Goal: Communication & Community: Answer question/provide support

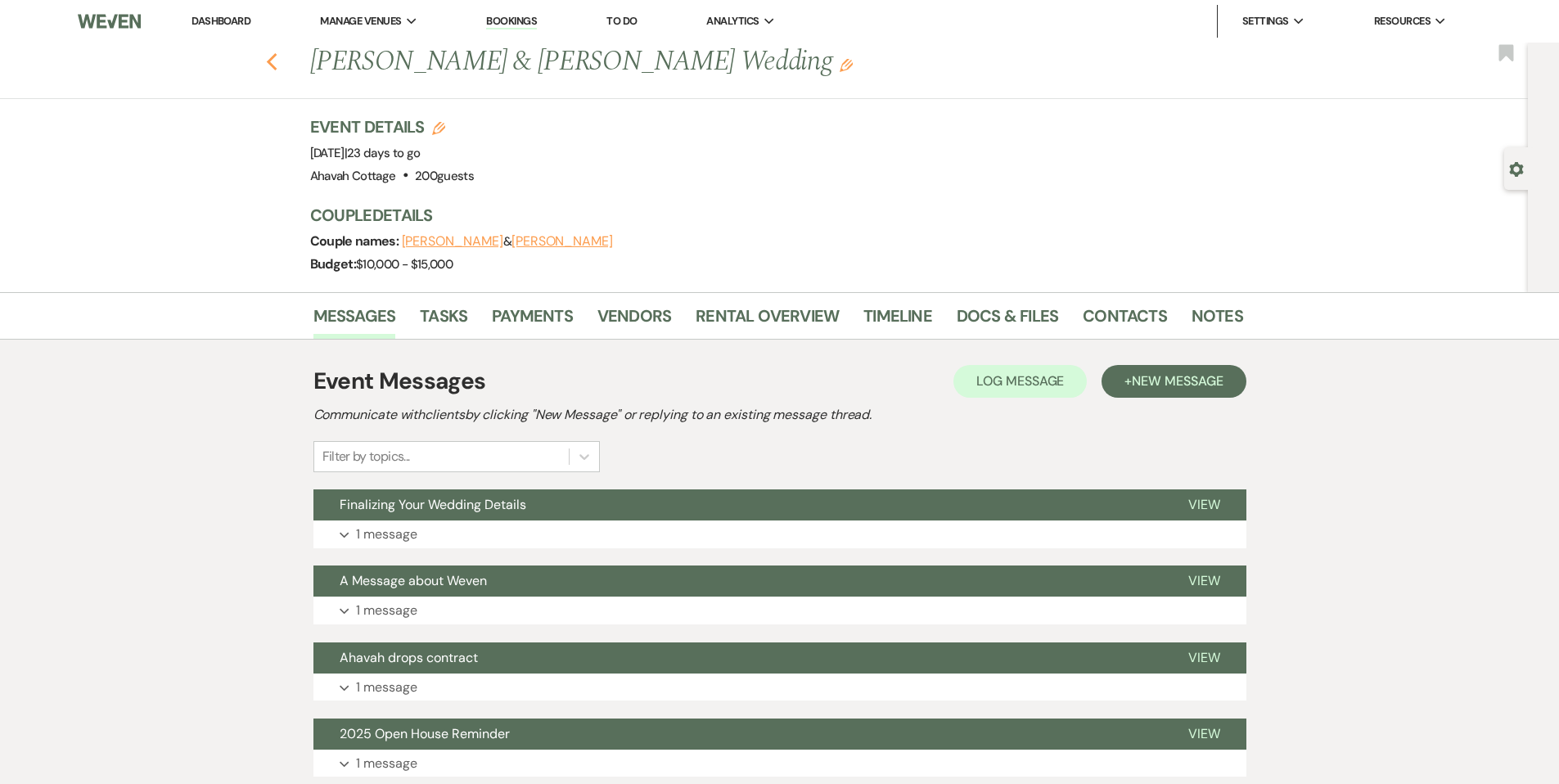
click at [274, 58] on icon "Previous" at bounding box center [271, 62] width 12 height 20
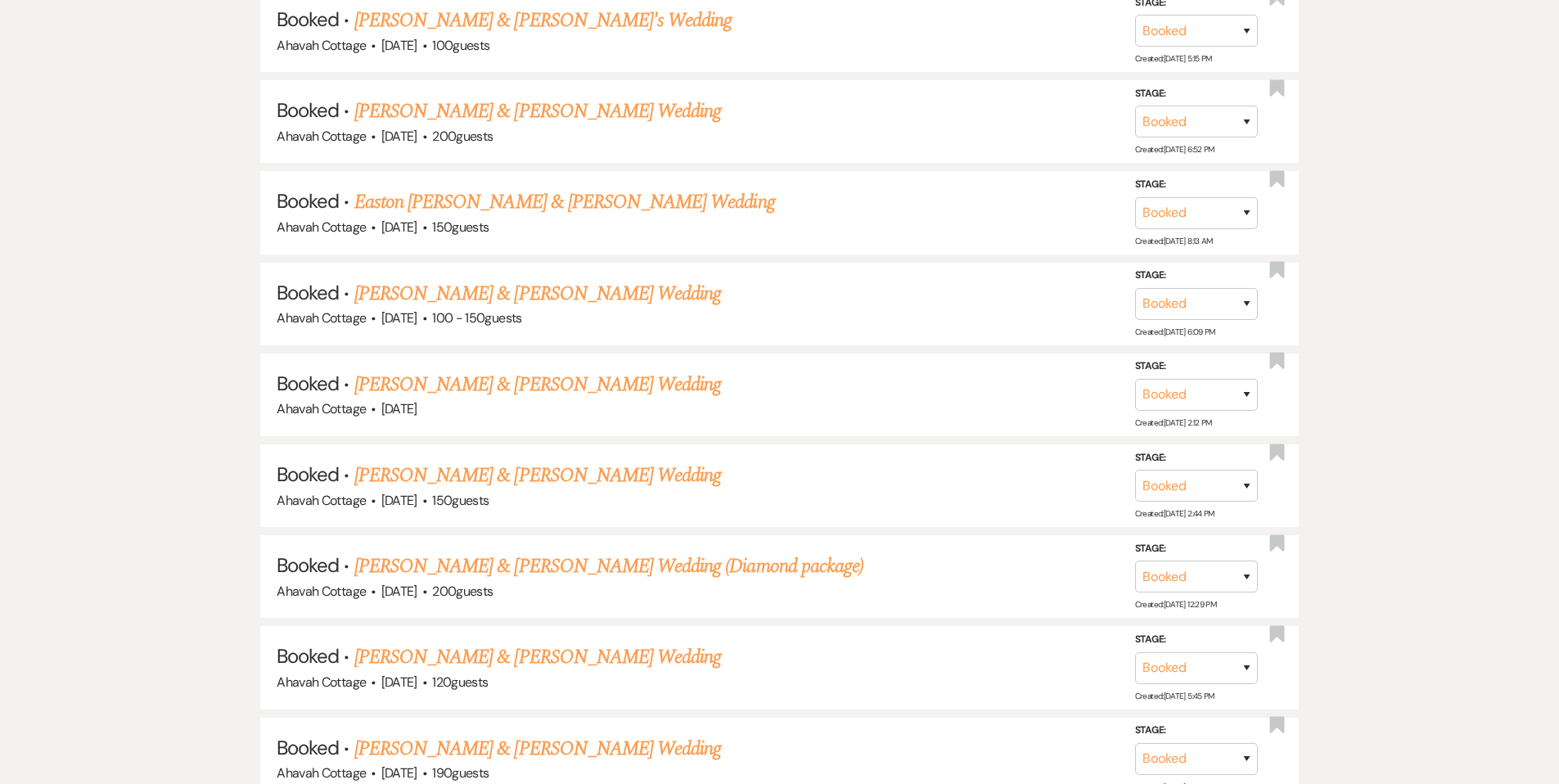
scroll to position [974, 0]
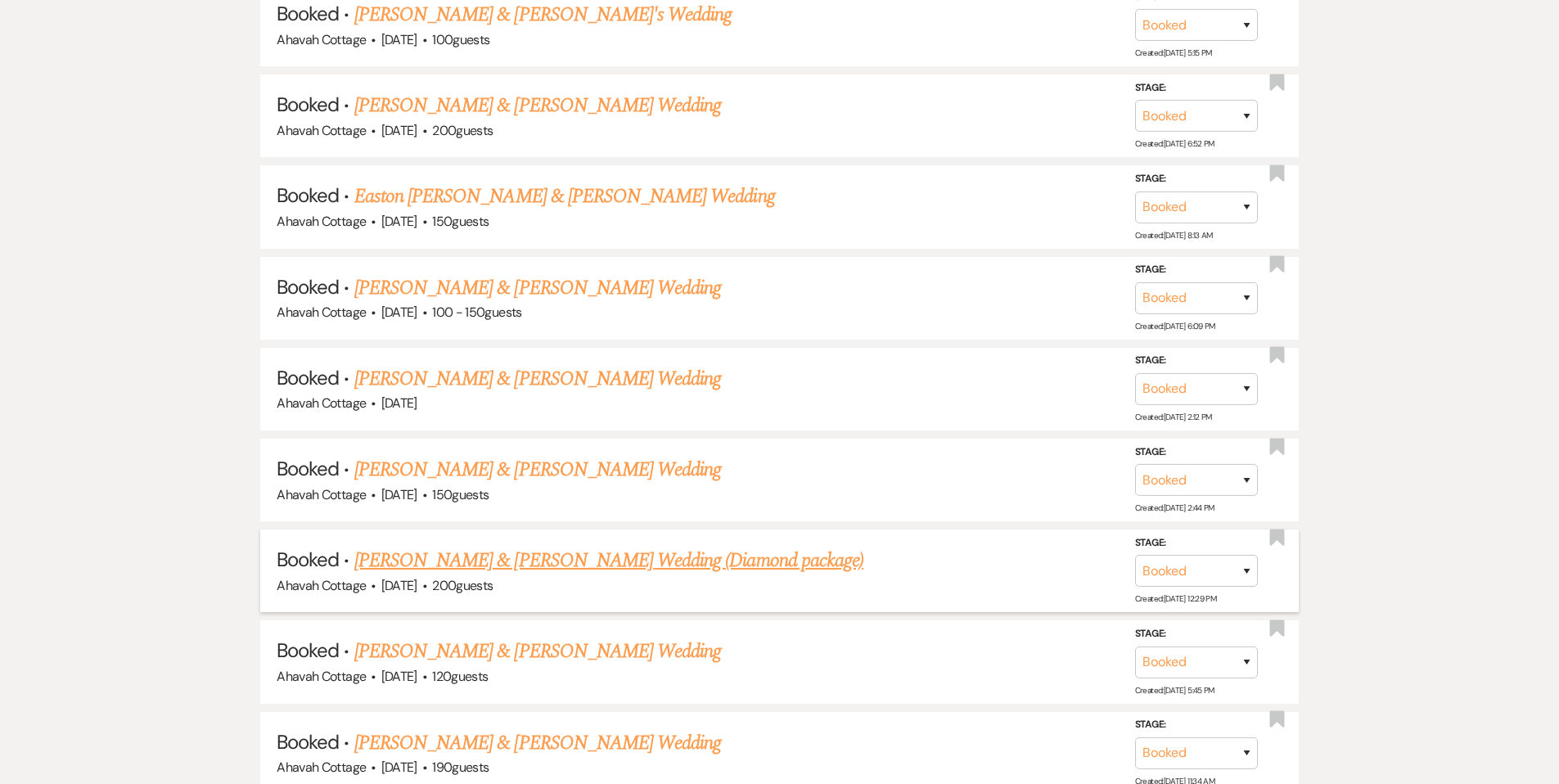
click at [560, 548] on link "[PERSON_NAME] & [PERSON_NAME] Wedding (Diamond package)" at bounding box center [609, 561] width 509 height 30
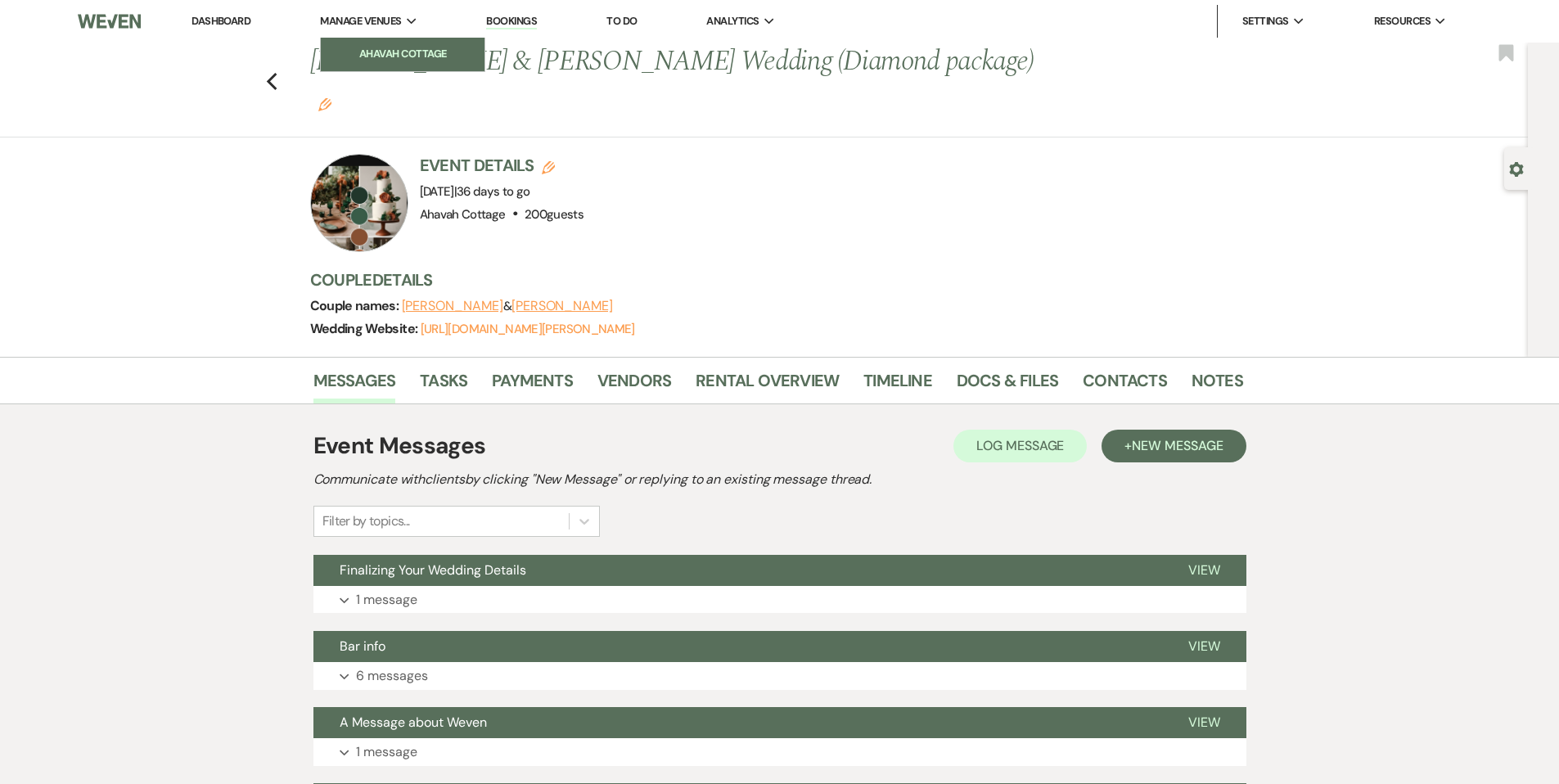
click at [407, 52] on li "Ahavah Cottage" at bounding box center [402, 53] width 147 height 16
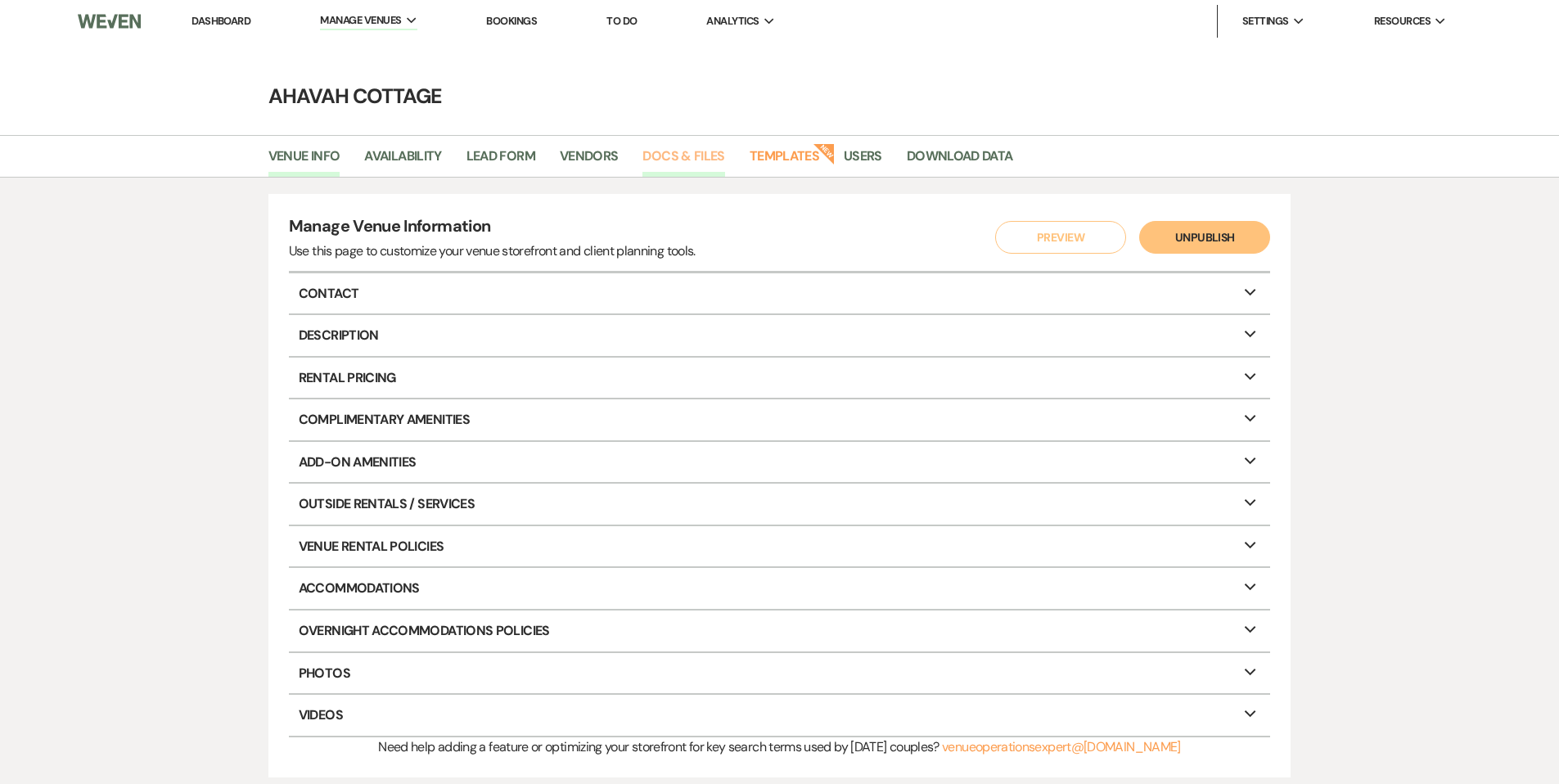
click at [695, 155] on link "Docs & Files" at bounding box center [684, 161] width 82 height 32
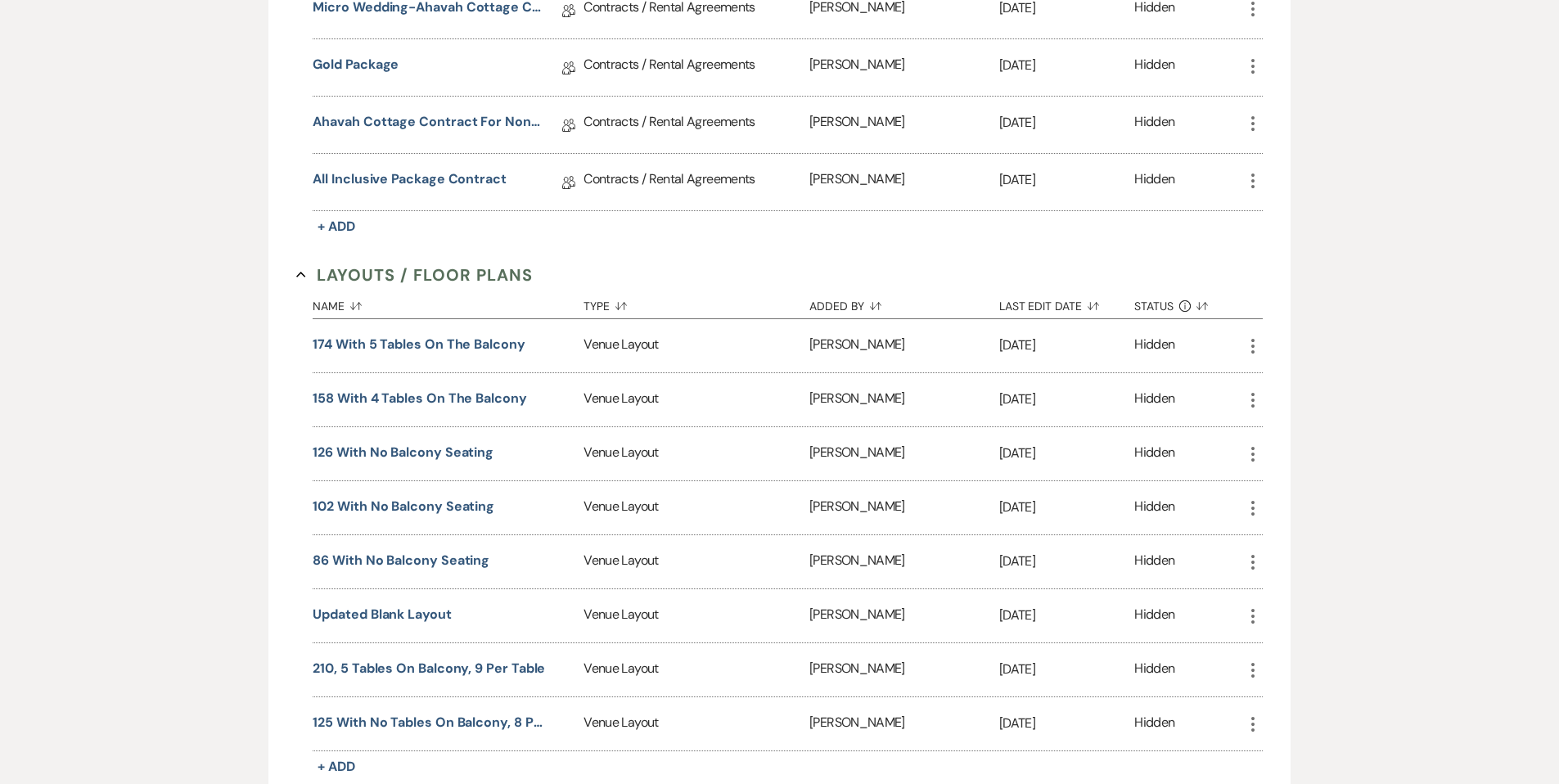
scroll to position [1174, 0]
click at [423, 341] on button "174 with 5 tables on the Balcony" at bounding box center [418, 342] width 212 height 20
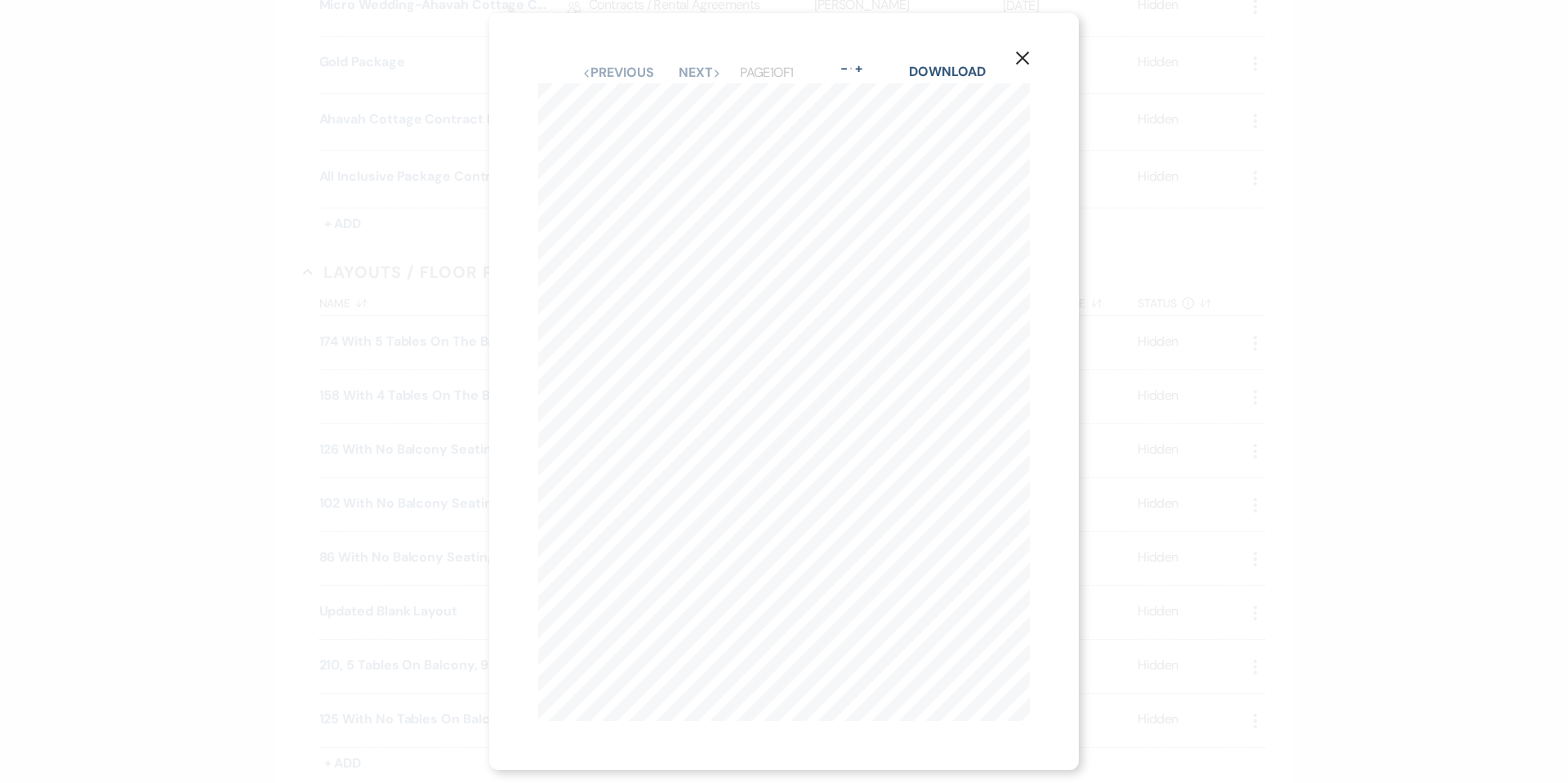
click at [1030, 51] on icon "X" at bounding box center [1022, 57] width 14 height 14
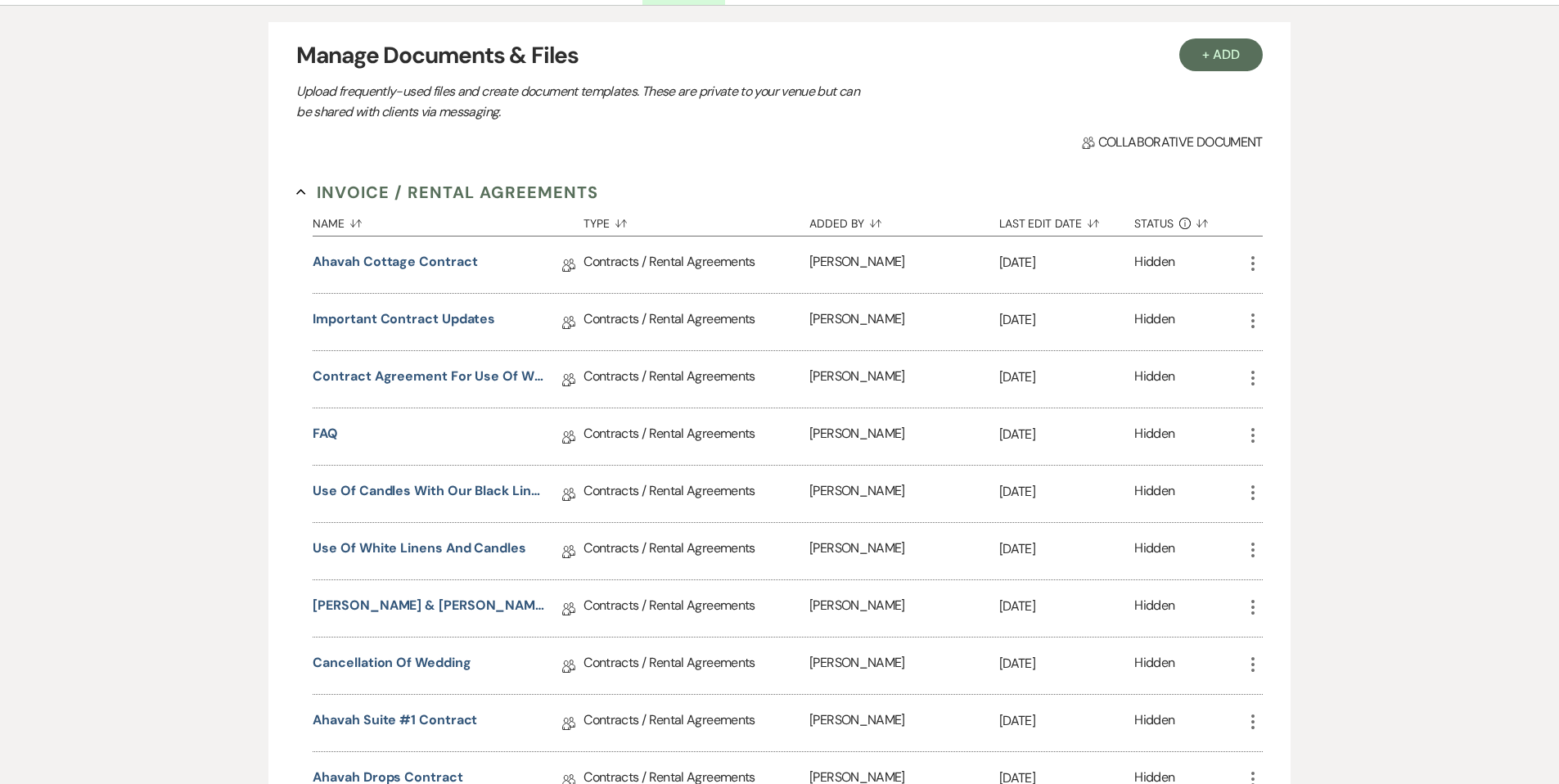
scroll to position [0, 0]
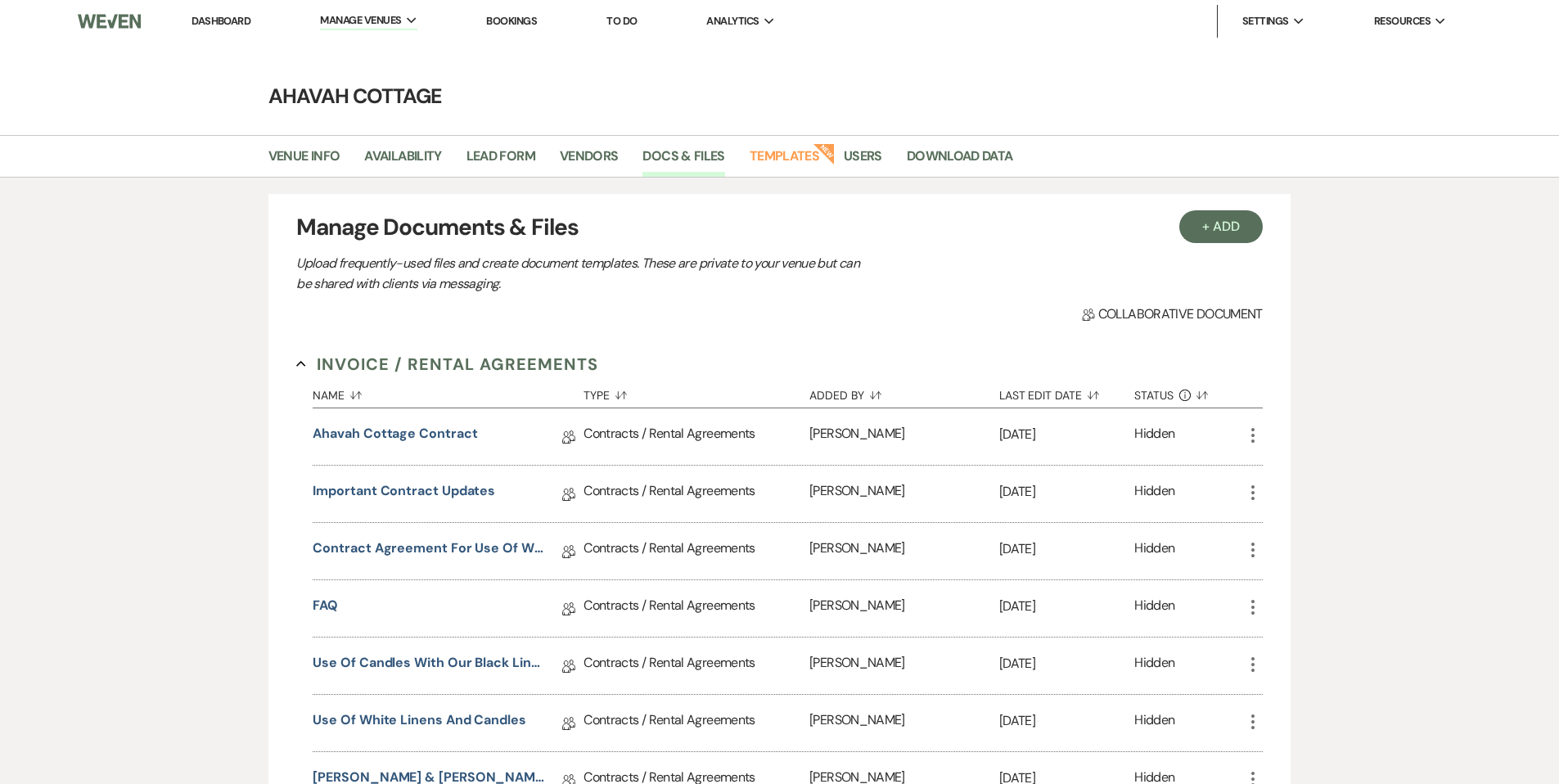
click at [213, 21] on link "Dashboard" at bounding box center [222, 21] width 59 height 14
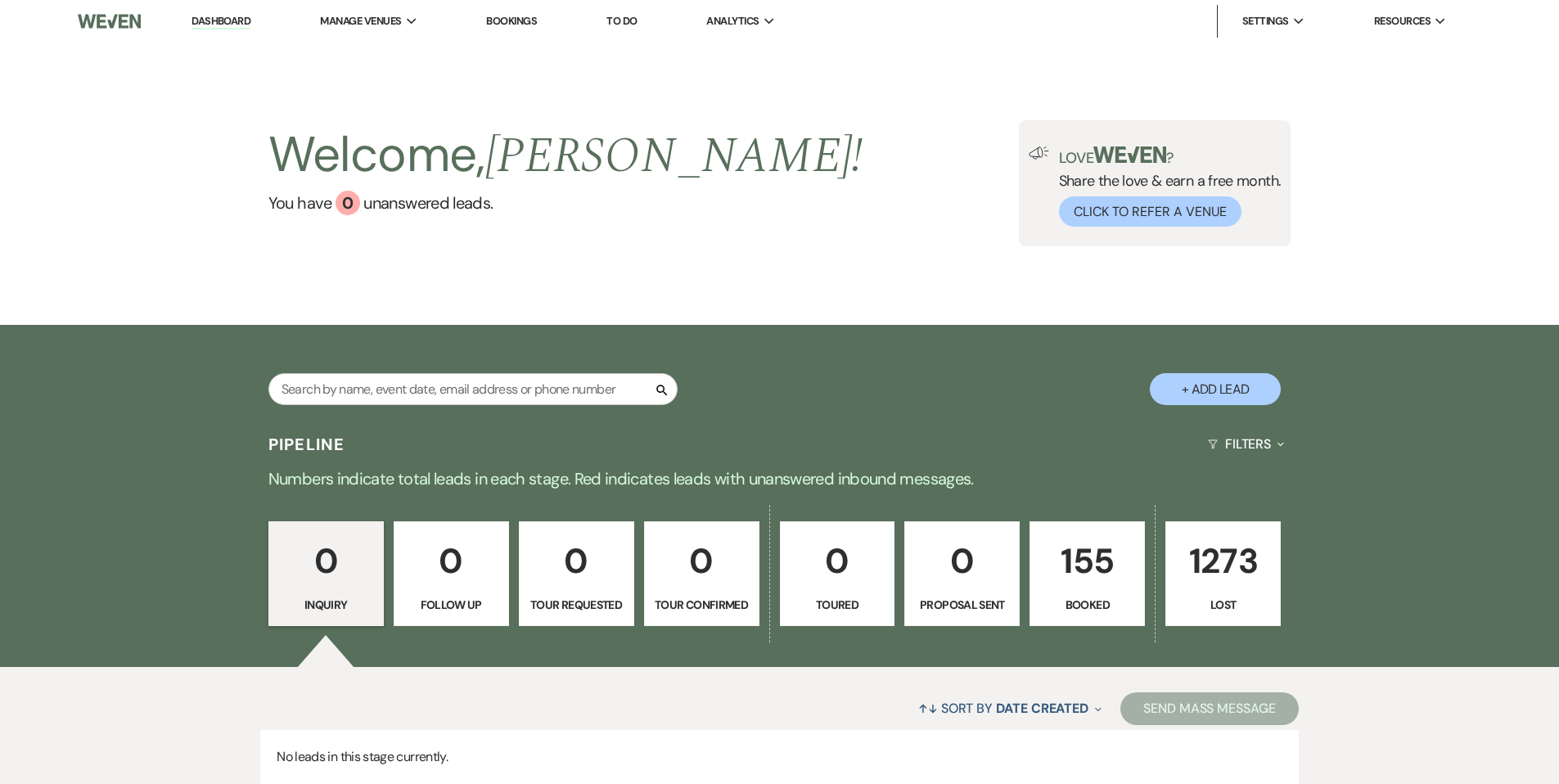
scroll to position [5, 0]
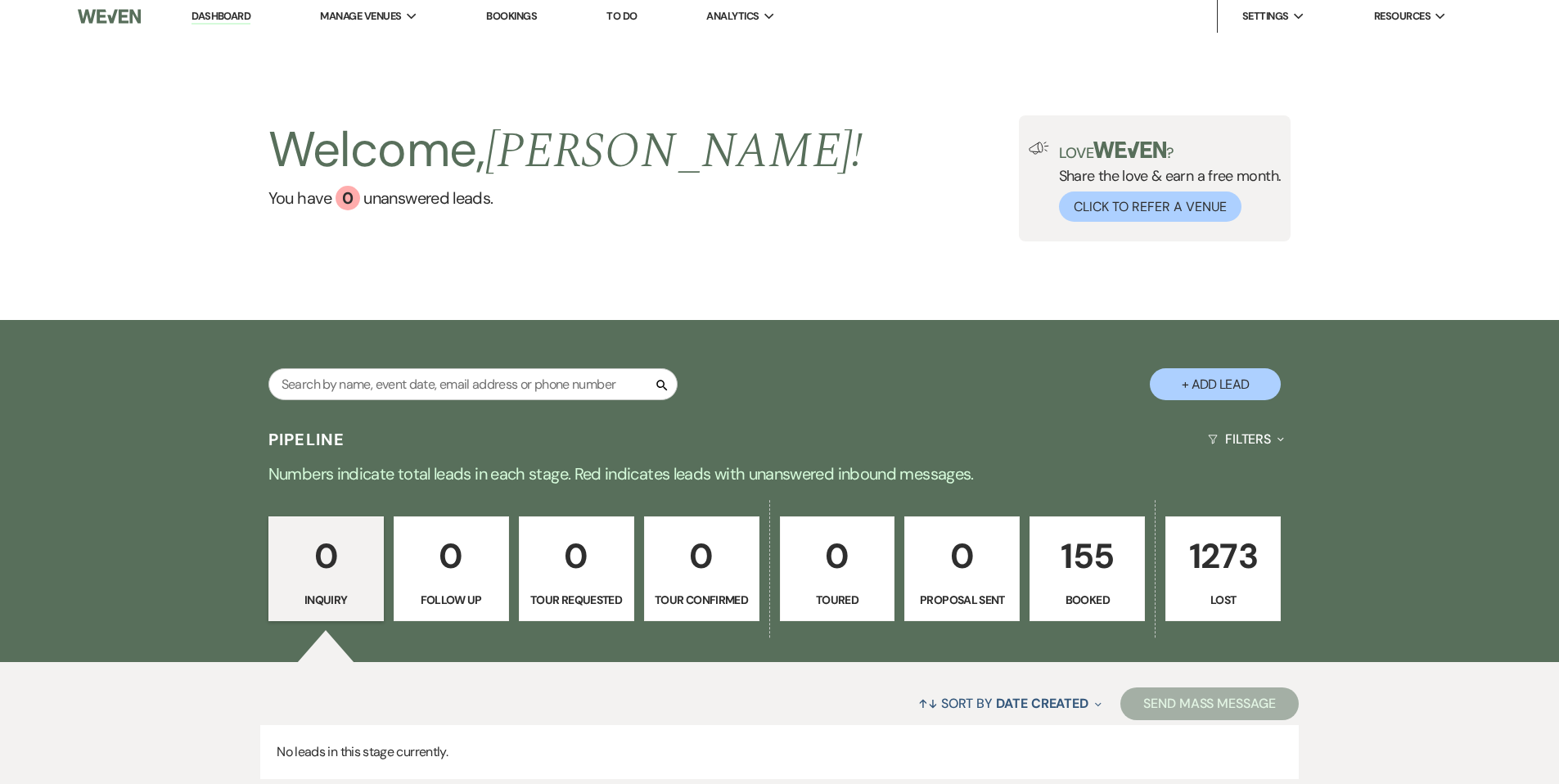
click at [1085, 581] on p "155" at bounding box center [1087, 556] width 95 height 54
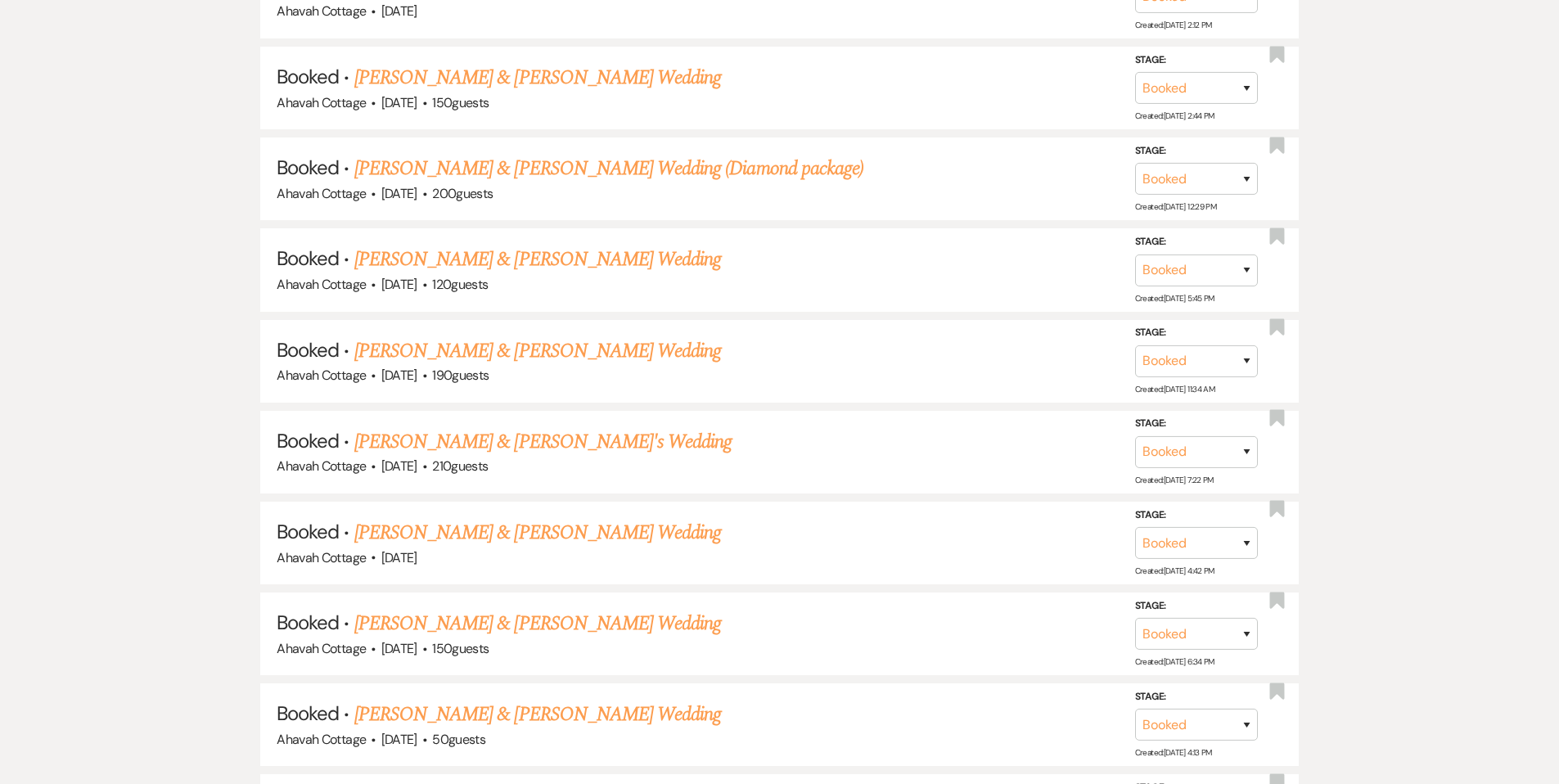
scroll to position [1333, 0]
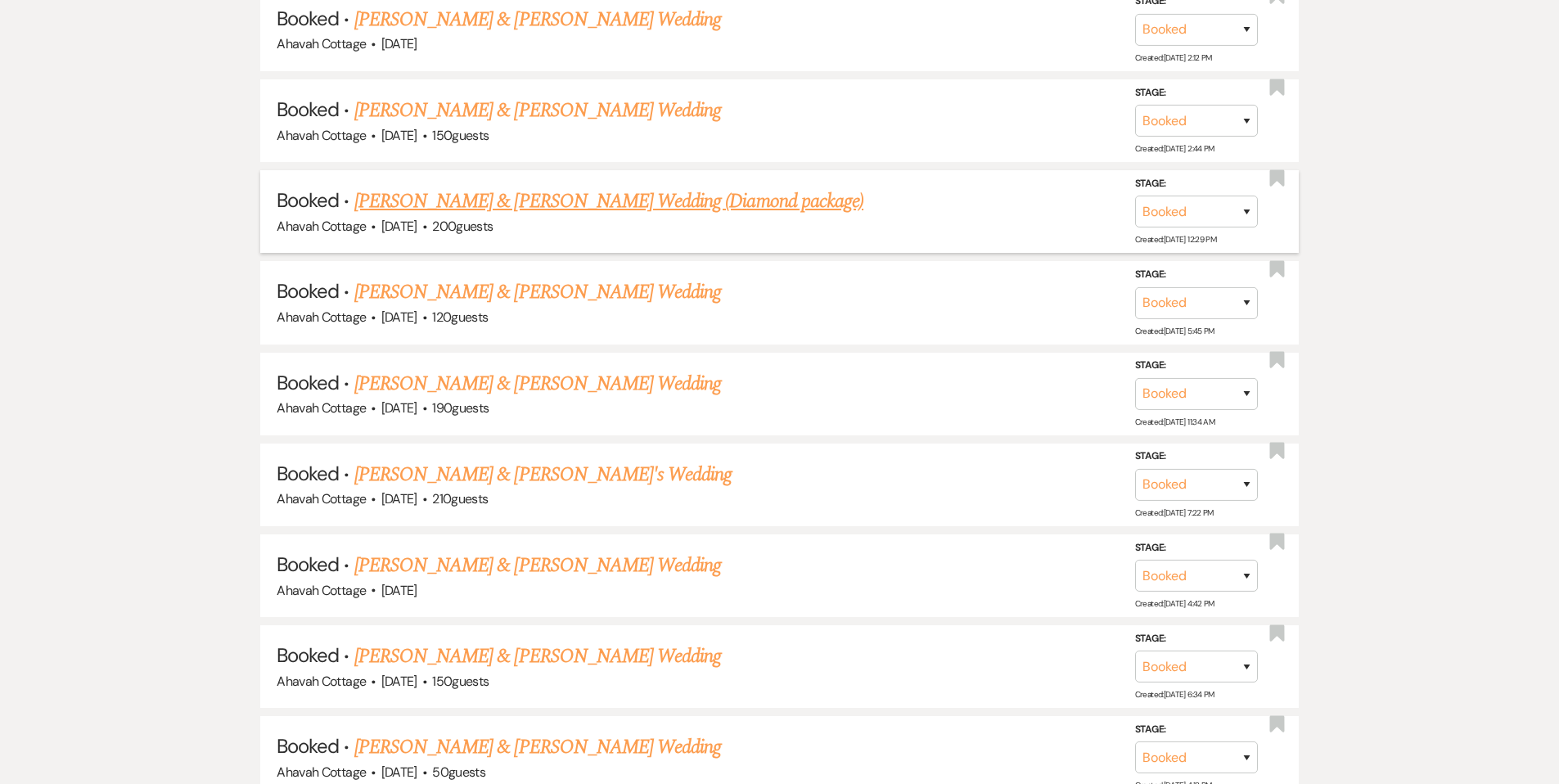
click at [509, 198] on link "[PERSON_NAME] & [PERSON_NAME] Wedding (Diamond package)" at bounding box center [609, 201] width 509 height 30
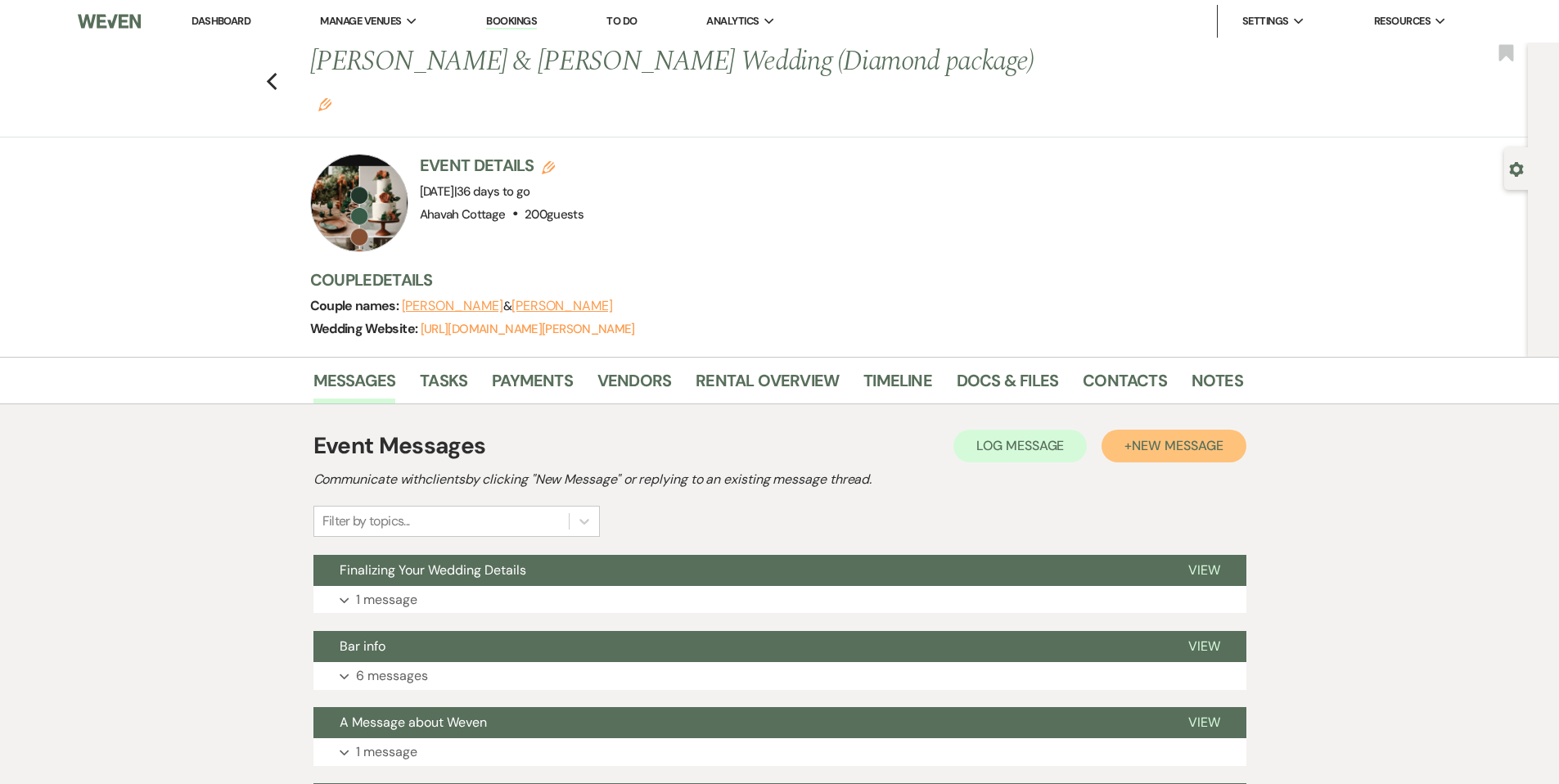
click at [1136, 437] on span "New Message" at bounding box center [1177, 446] width 91 height 17
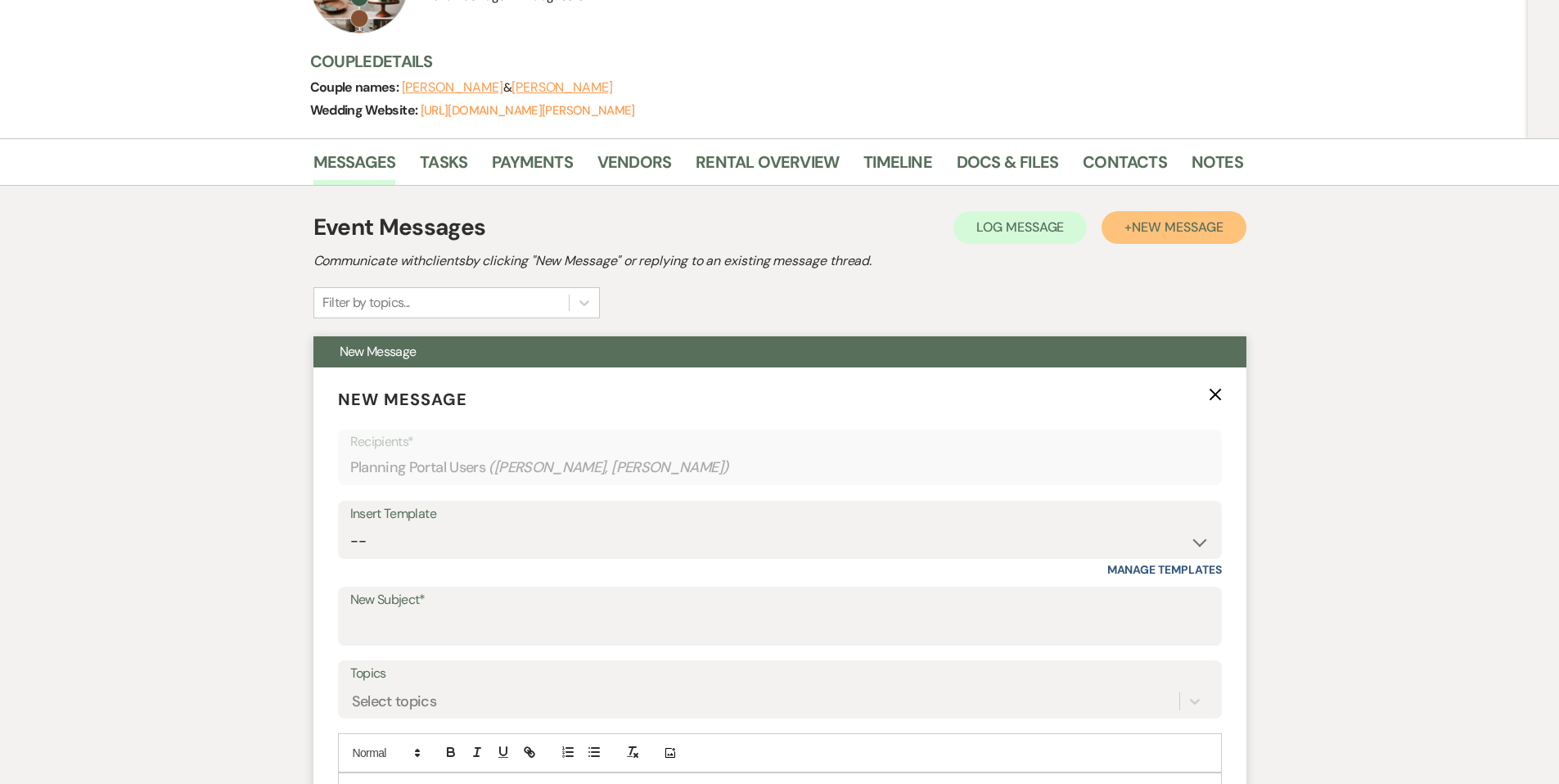
scroll to position [244, 0]
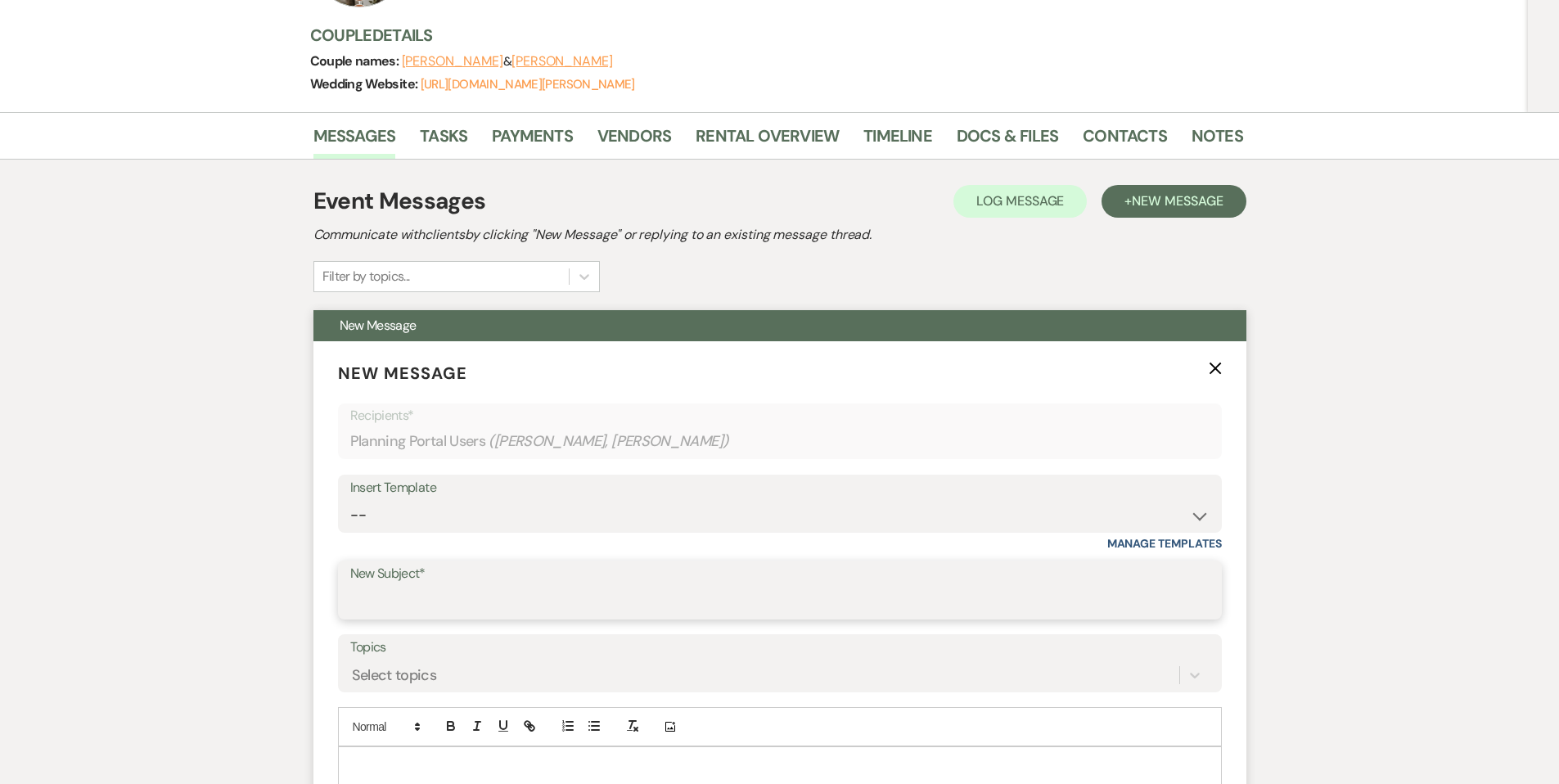
click at [387, 586] on input "New Subject*" at bounding box center [780, 602] width 860 height 32
type input "L"
type input "Table layout"
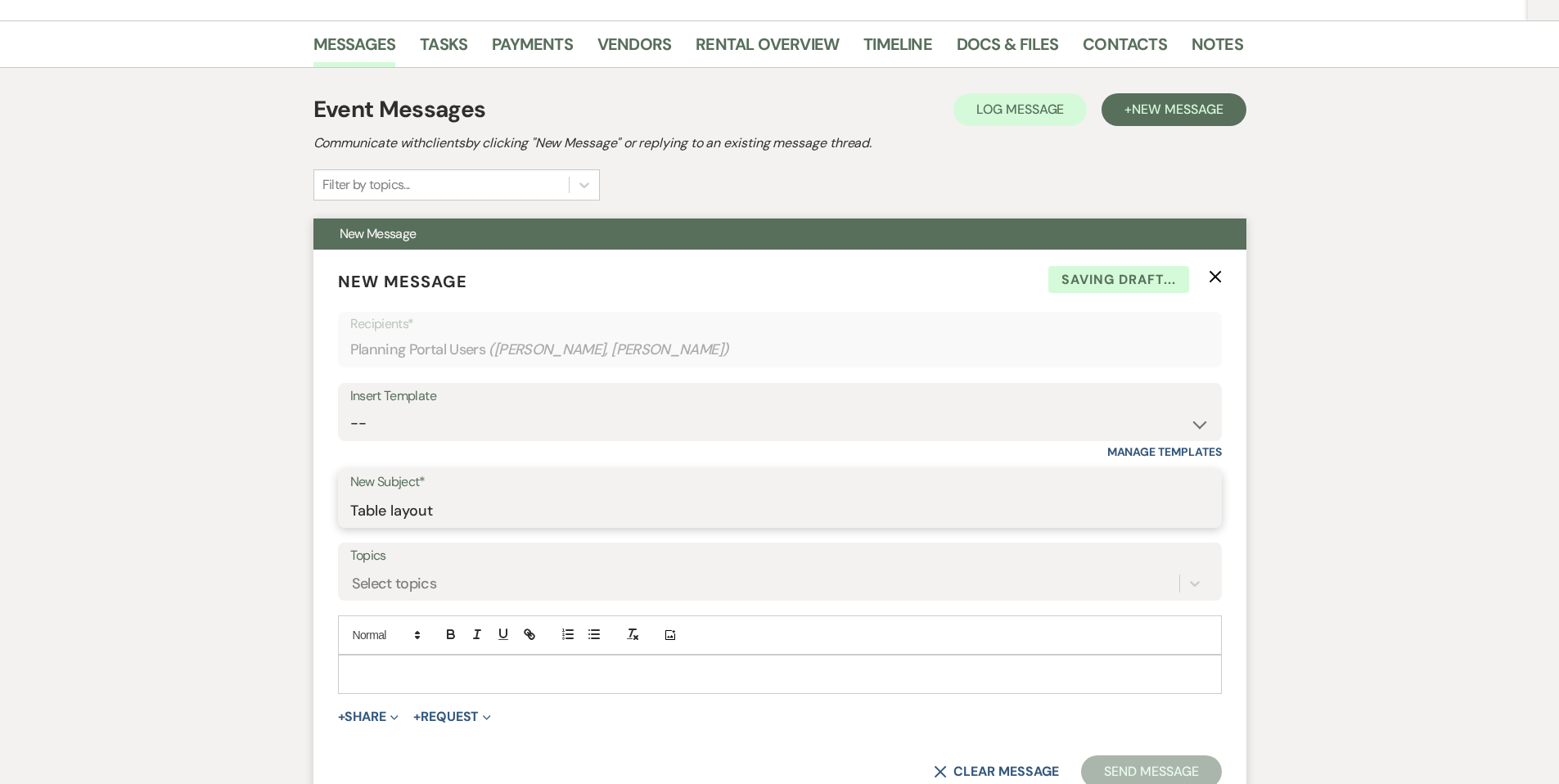
scroll to position [350, 0]
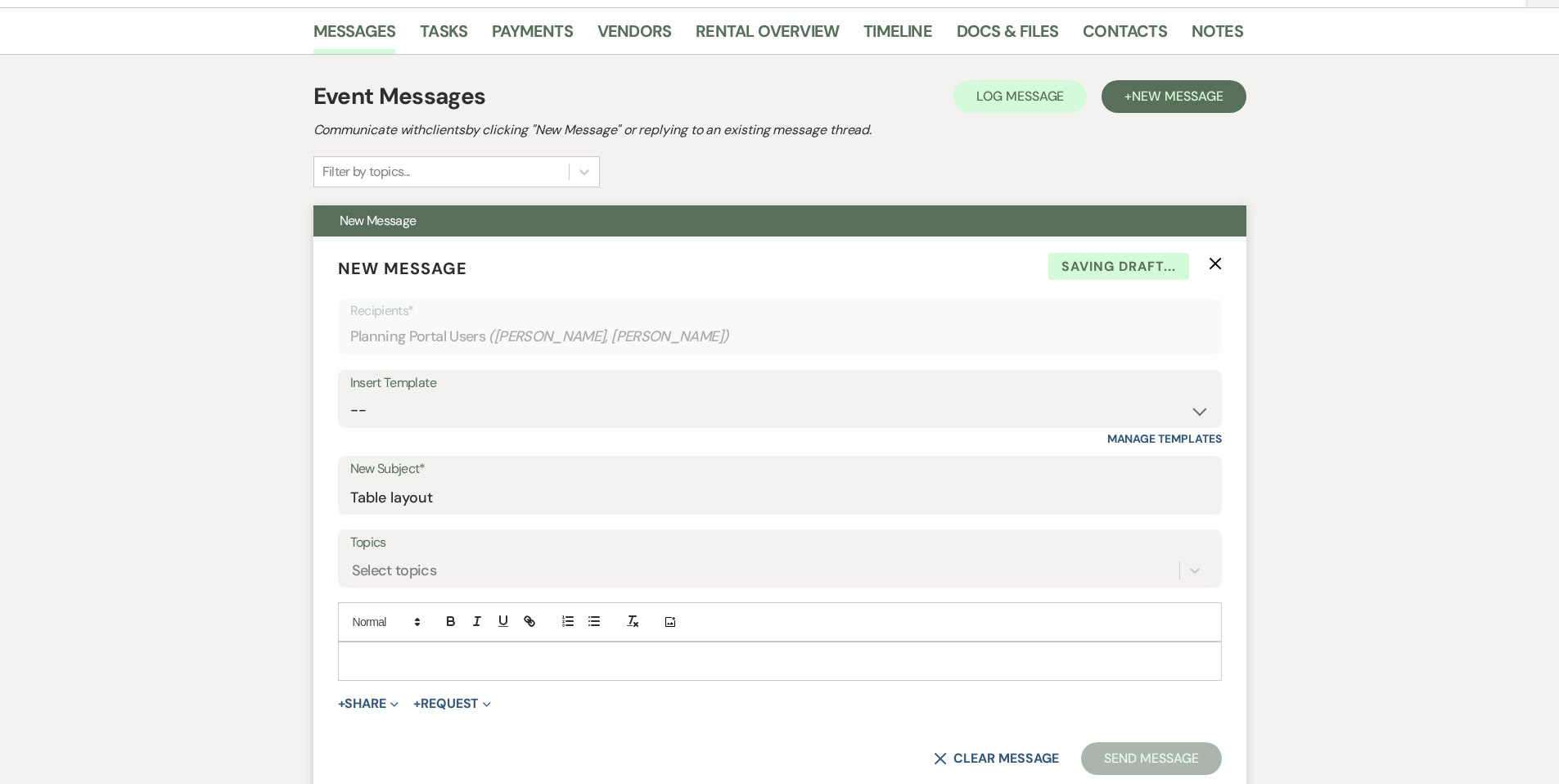
click at [395, 652] on p at bounding box center [780, 661] width 858 height 18
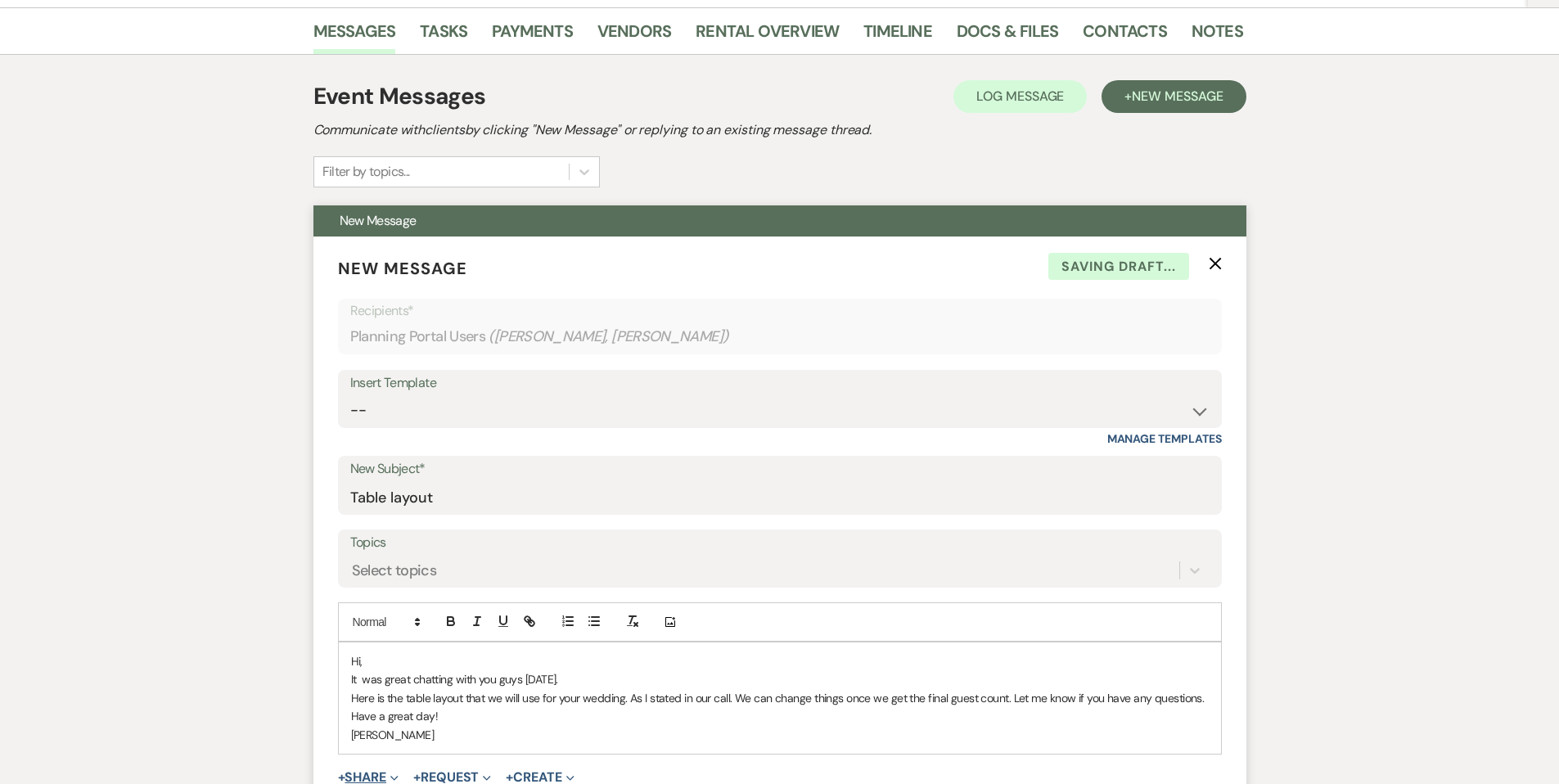
click at [356, 771] on button "+ Share Expand" at bounding box center [369, 777] width 61 height 13
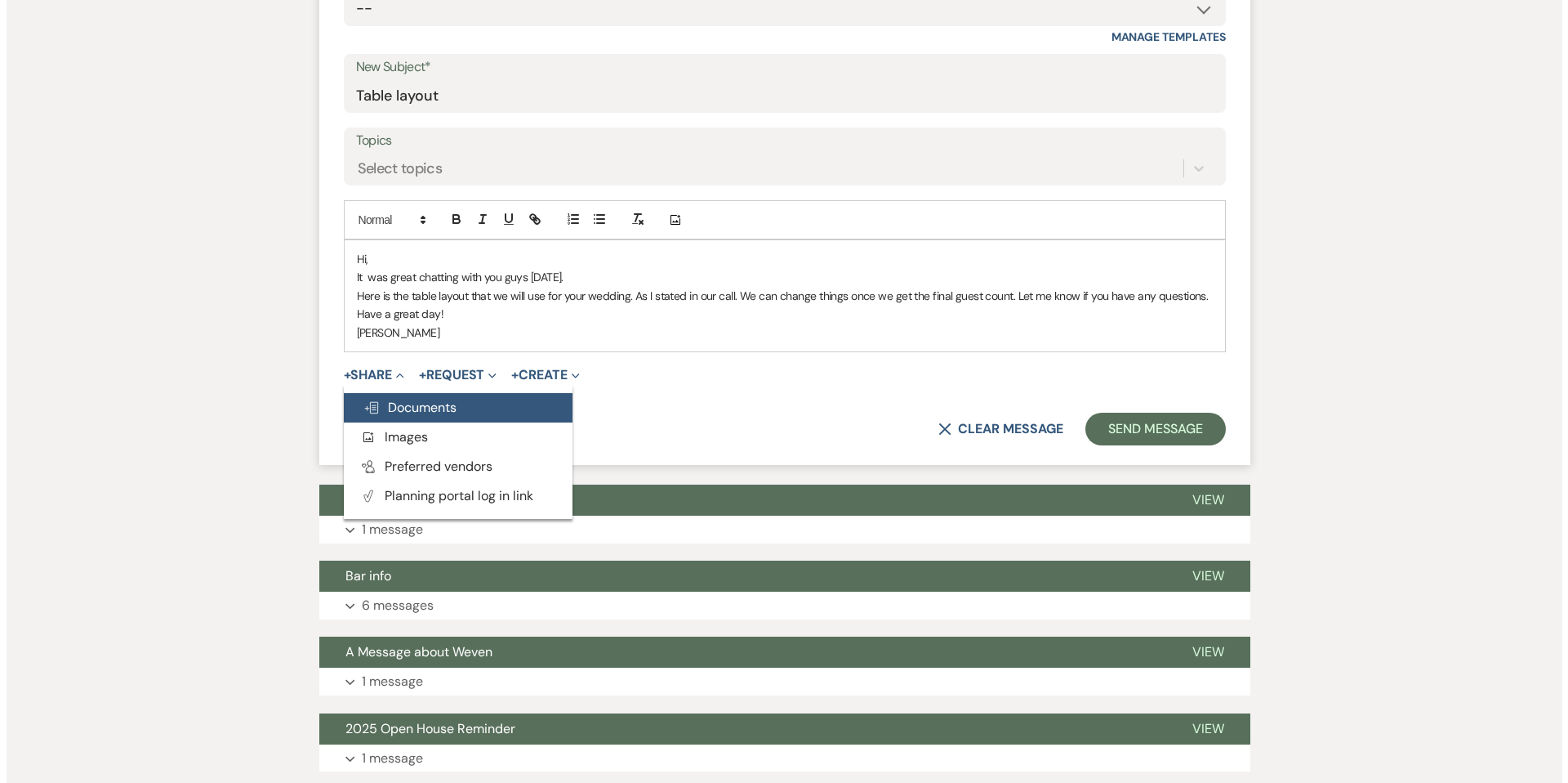
scroll to position [761, 0]
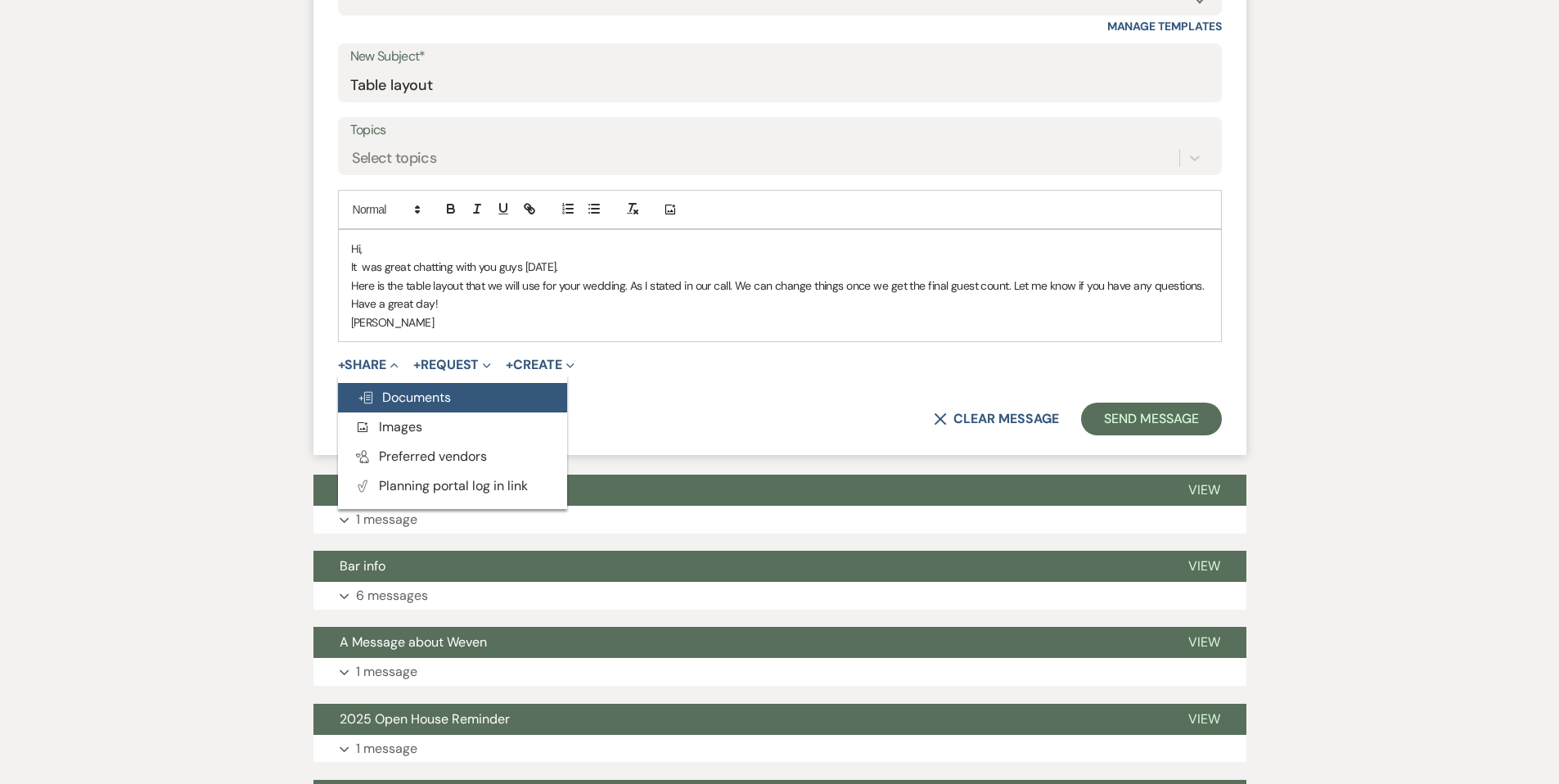
click at [426, 389] on span "Doc Upload Documents" at bounding box center [404, 397] width 94 height 17
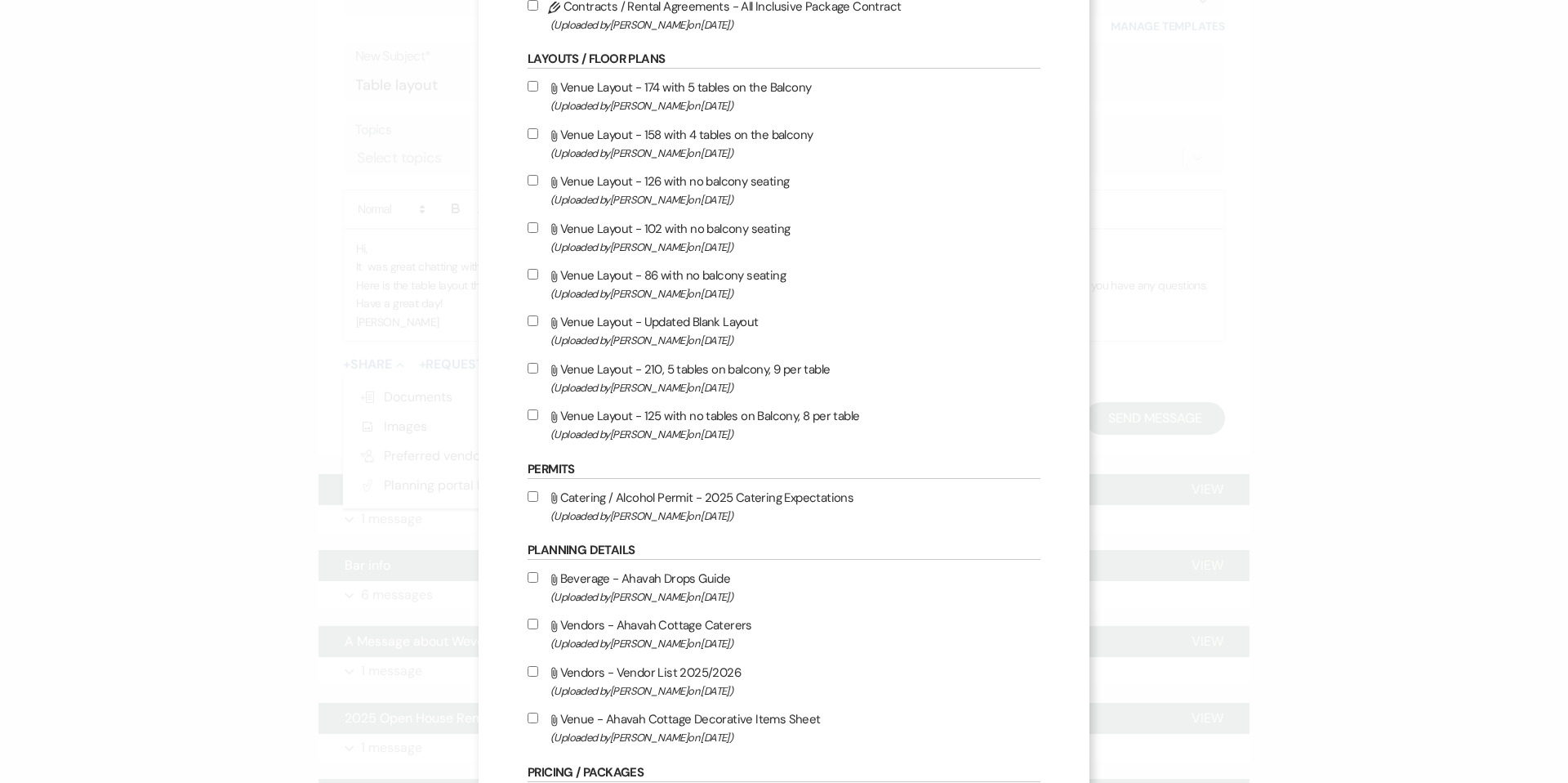
scroll to position [892, 0]
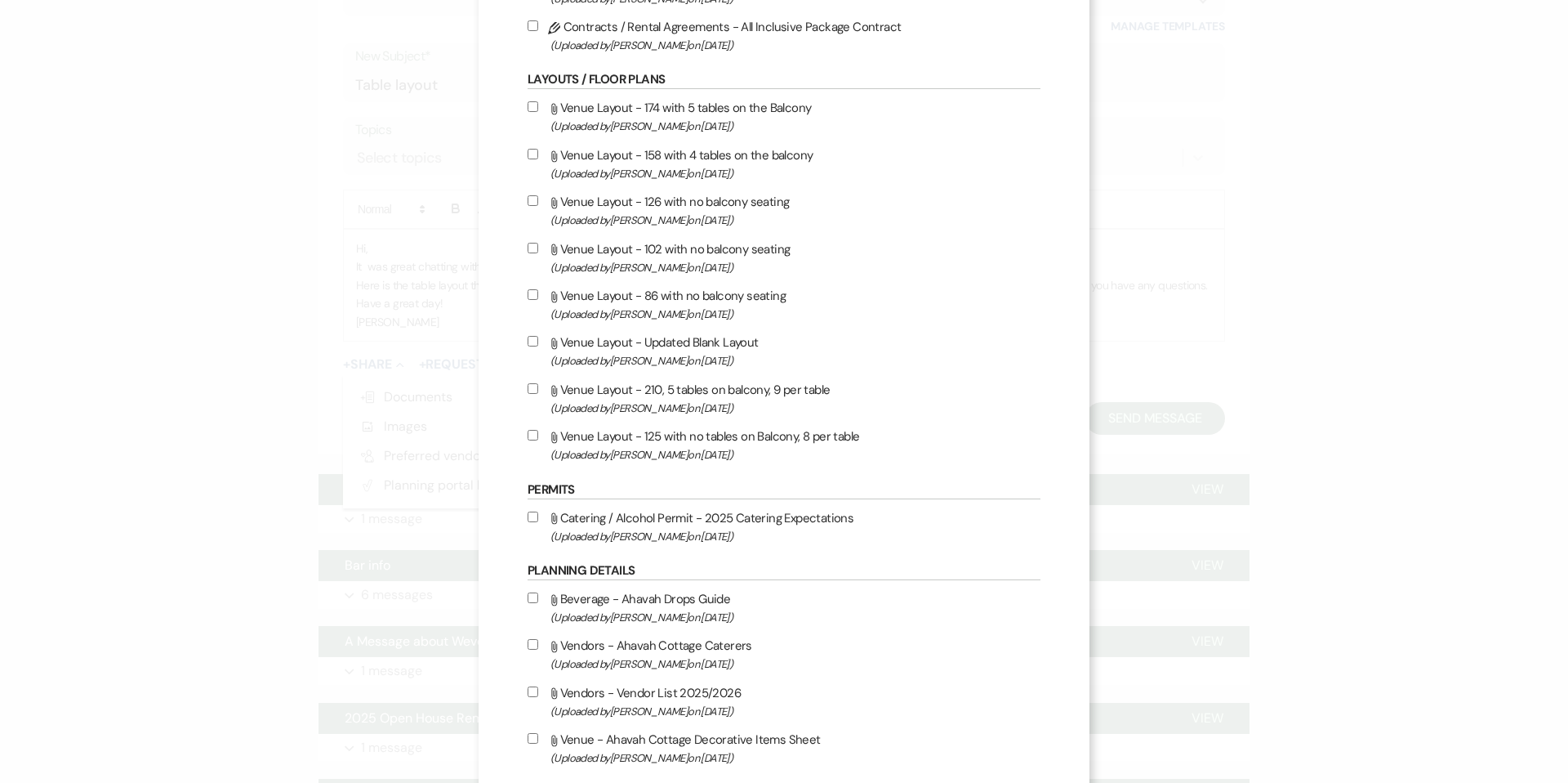
drag, startPoint x: 534, startPoint y: 111, endPoint x: 540, endPoint y: 140, distance: 29.6
click at [534, 111] on input "Attach File Venue Layout - 174 with 5 tables on the Balcony (Uploaded by [PERSO…" at bounding box center [533, 106] width 10 height 10
checkbox input "true"
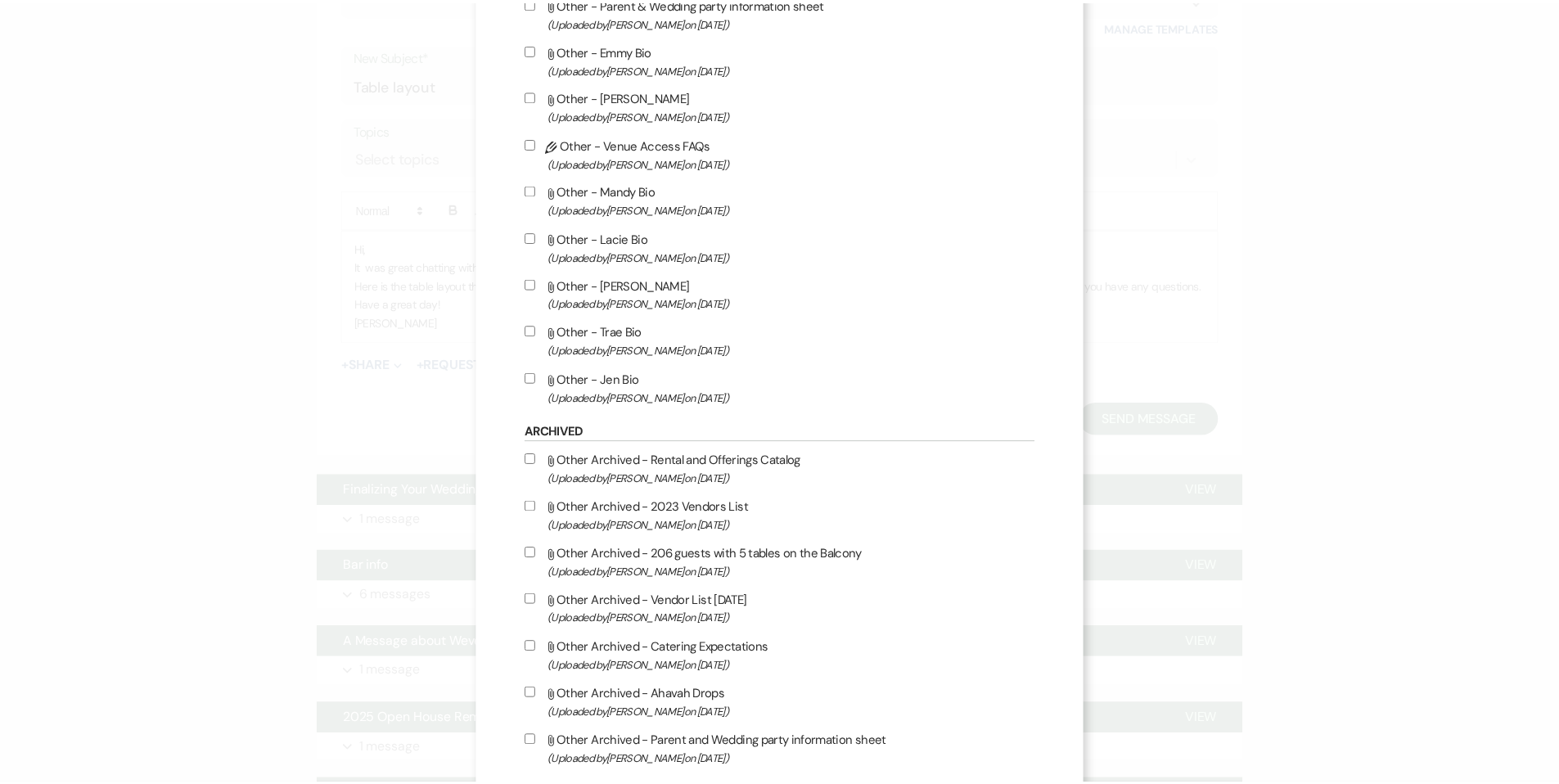
scroll to position [3115, 0]
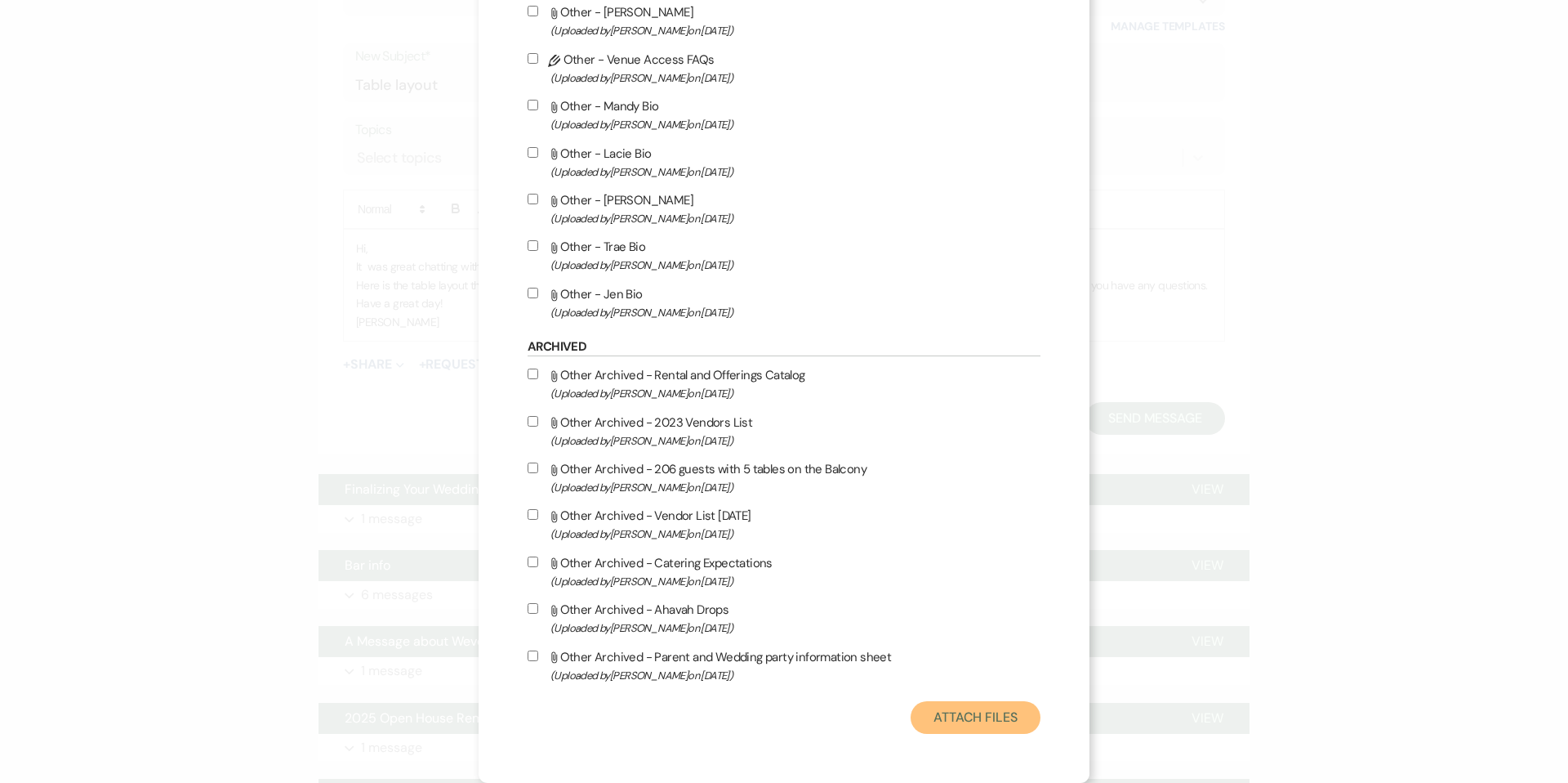
click at [949, 712] on button "Attach Files" at bounding box center [975, 717] width 130 height 32
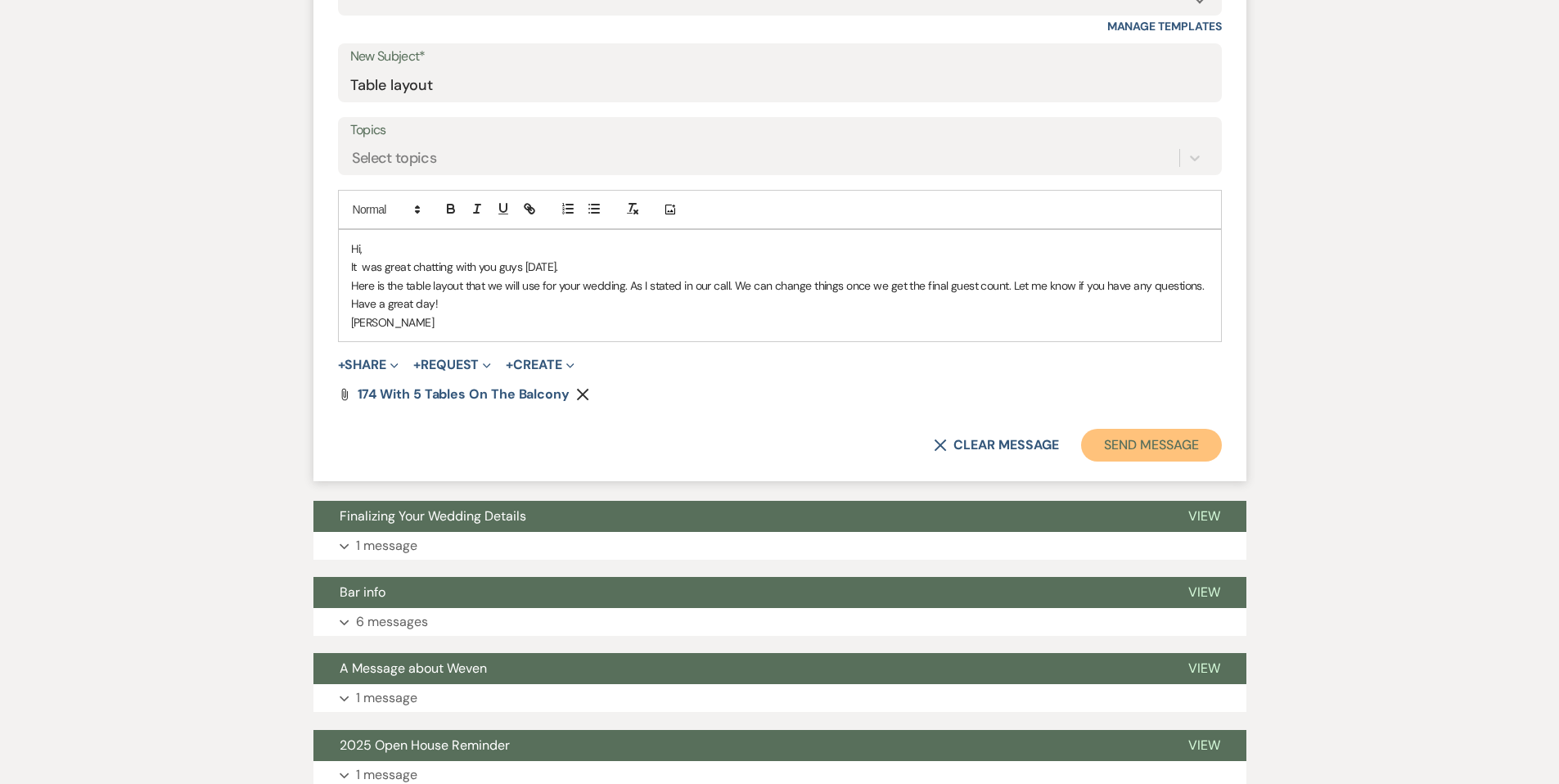
click at [1118, 429] on button "Send Message" at bounding box center [1151, 445] width 140 height 32
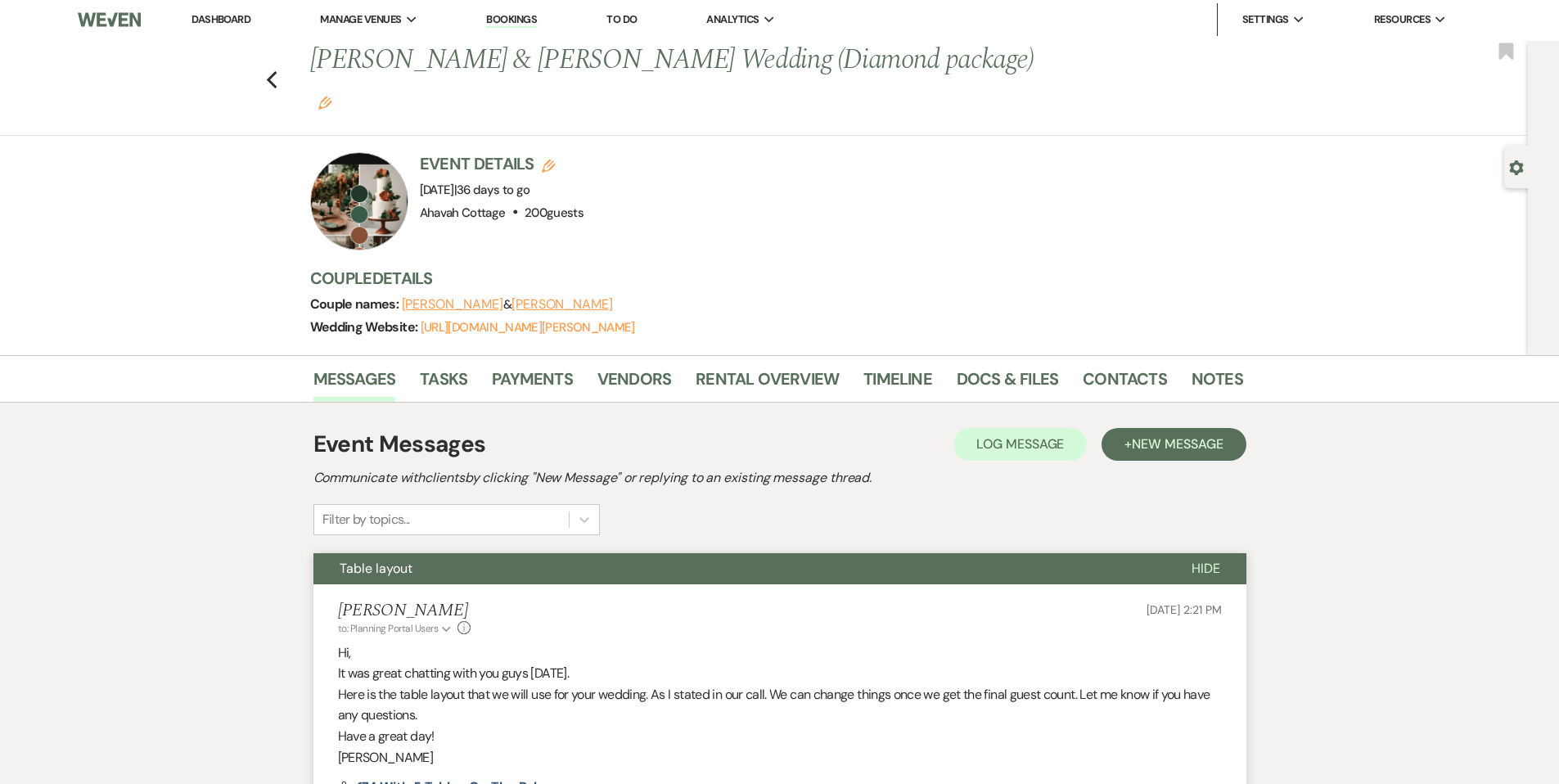
scroll to position [0, 0]
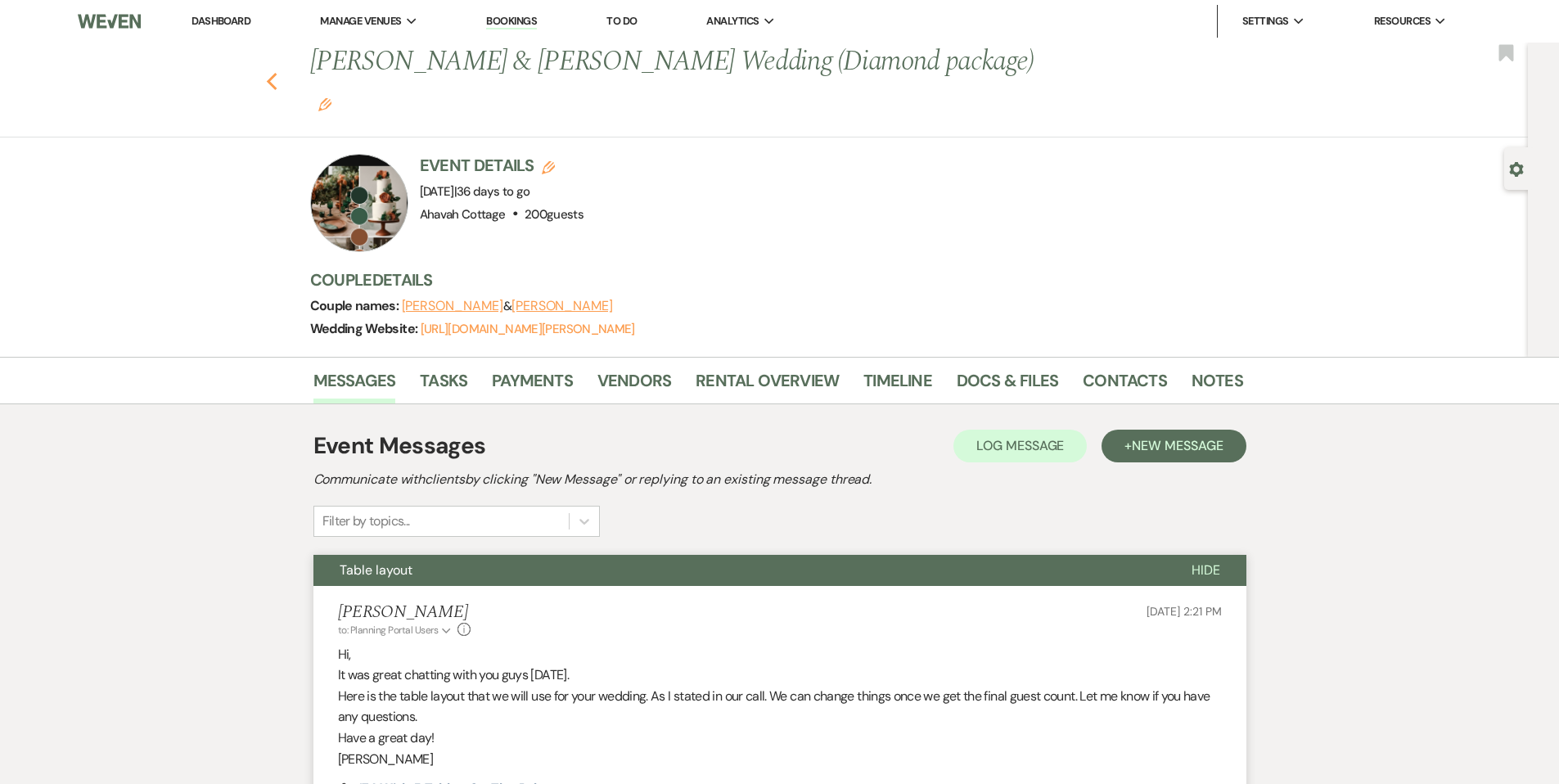
click at [277, 73] on use "button" at bounding box center [270, 81] width 11 height 18
